Goal: Task Accomplishment & Management: Manage account settings

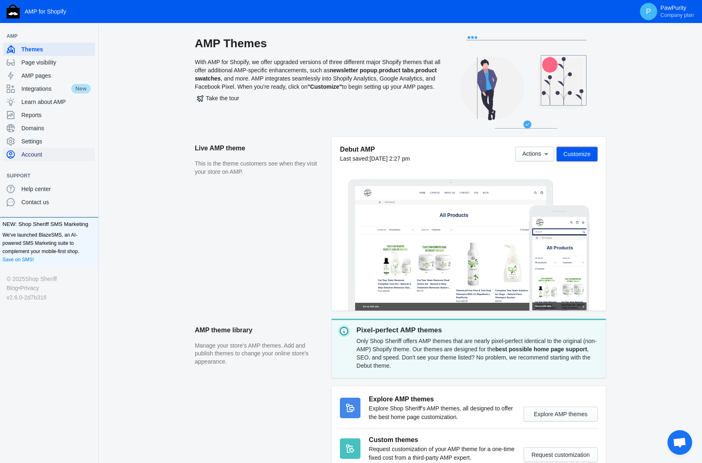
click at [48, 153] on span "Account" at bounding box center [56, 154] width 70 height 8
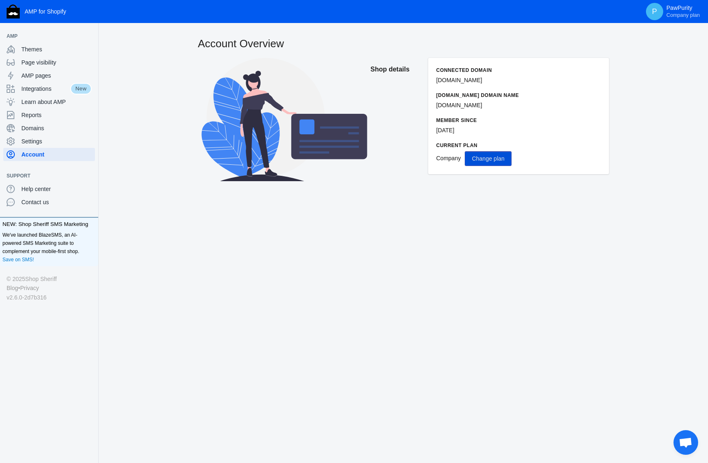
click at [494, 158] on span "Change plan" at bounding box center [488, 158] width 32 height 7
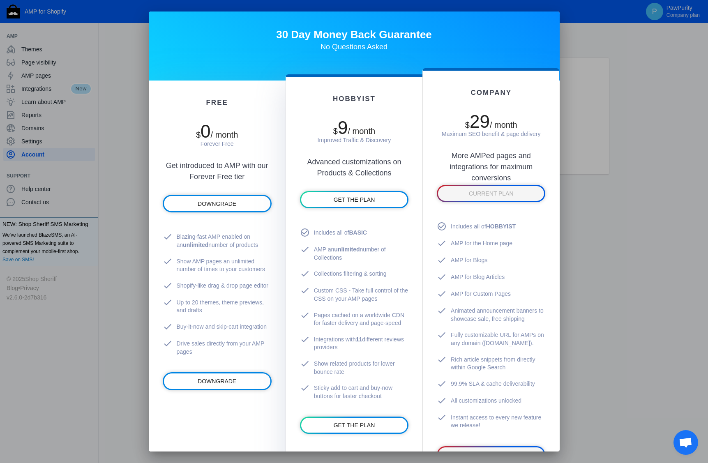
click at [613, 93] on div at bounding box center [354, 231] width 708 height 463
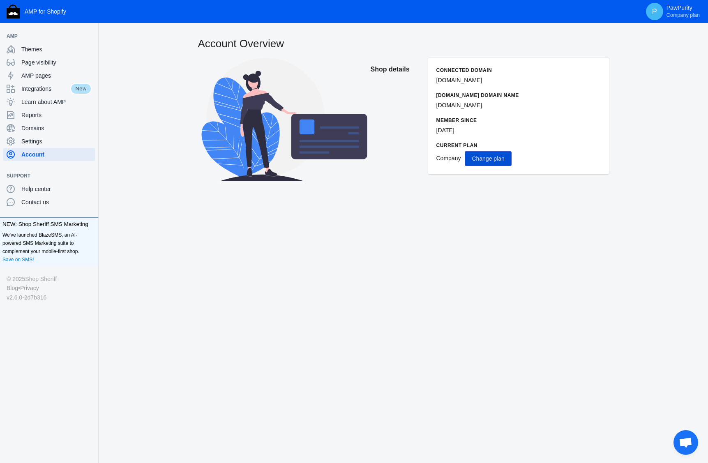
click at [499, 155] on span "Change plan" at bounding box center [488, 158] width 32 height 7
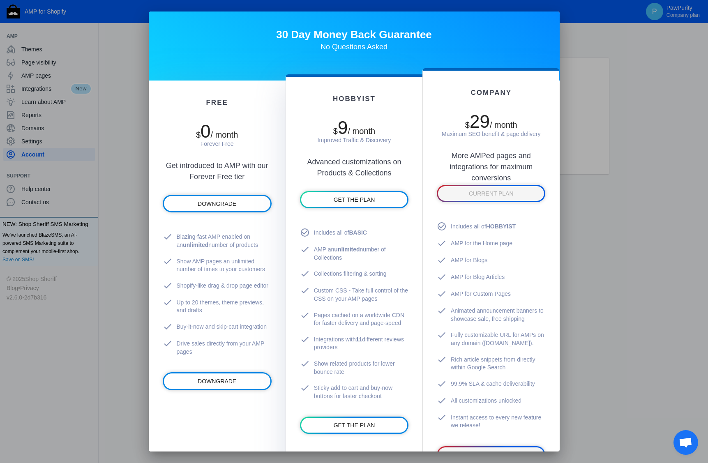
click at [113, 113] on div at bounding box center [354, 231] width 708 height 463
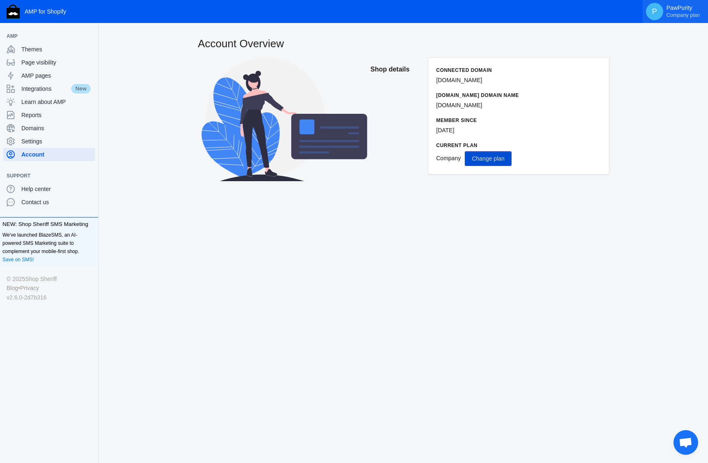
click at [683, 5] on p "PawPurity Company plan" at bounding box center [683, 12] width 33 height 14
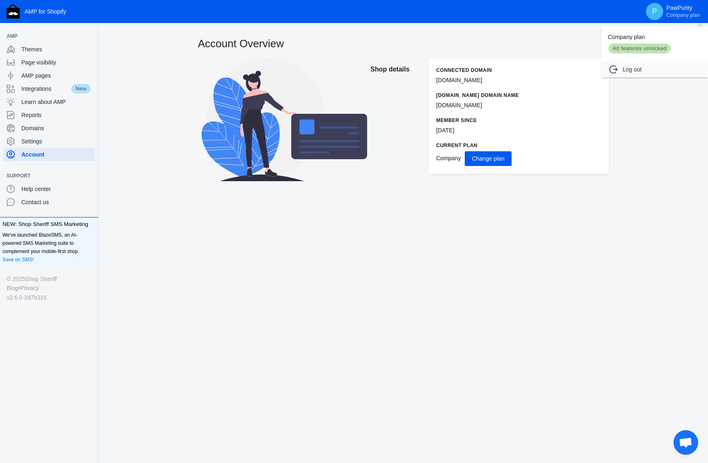
click at [493, 159] on div at bounding box center [354, 231] width 708 height 463
click at [32, 138] on span "Settings" at bounding box center [56, 141] width 70 height 8
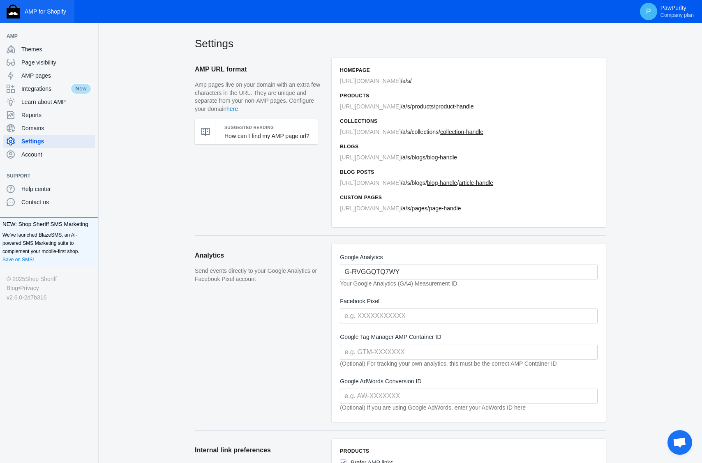
click at [45, 10] on span "AMP for Shopify" at bounding box center [46, 11] width 42 height 7
click at [32, 157] on span "Account" at bounding box center [56, 154] width 70 height 8
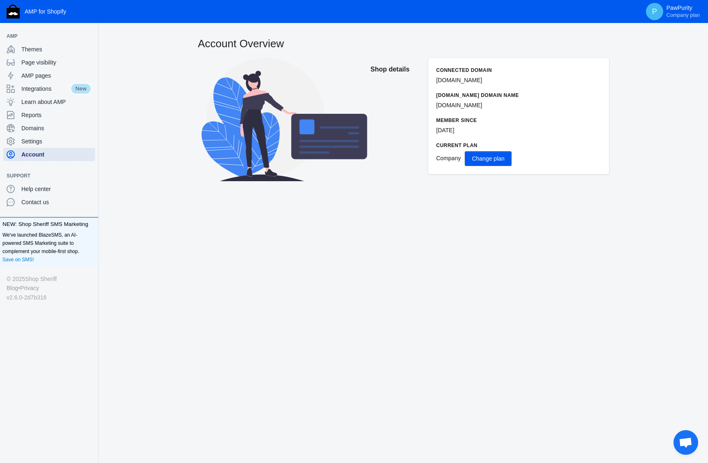
click at [34, 156] on span "Account" at bounding box center [56, 154] width 70 height 8
click at [396, 71] on h2 "Shop details" at bounding box center [395, 69] width 49 height 23
click at [496, 159] on span "Change plan" at bounding box center [488, 158] width 32 height 7
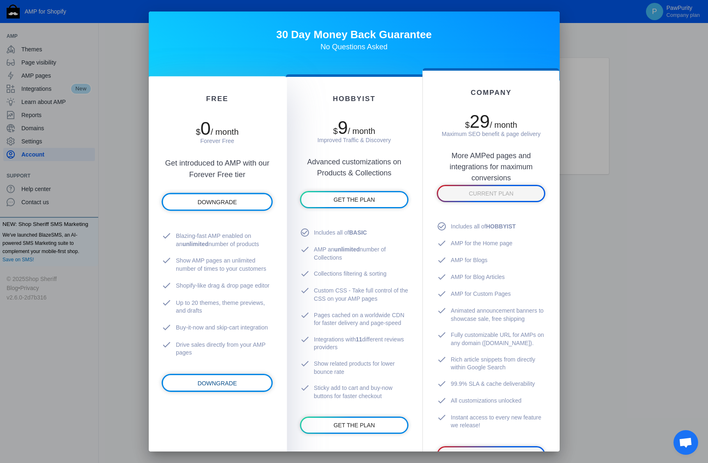
click at [256, 391] on link "DOWNGRADE" at bounding box center [217, 383] width 108 height 16
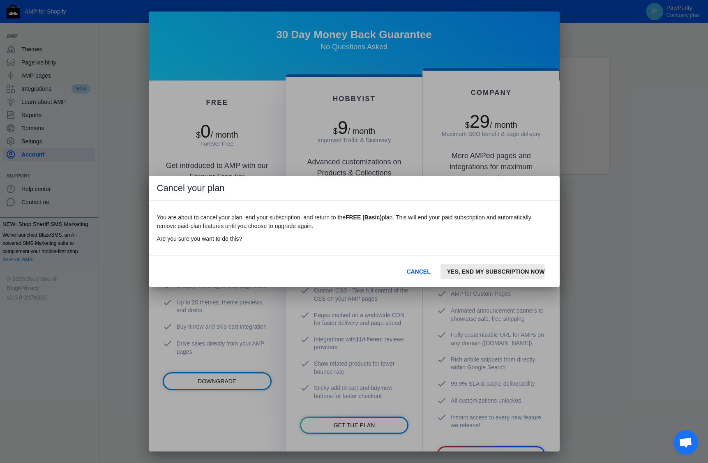
click at [485, 272] on span "YES, END MY SUBSCRIPTION NOW" at bounding box center [496, 271] width 98 height 7
